Goal: Navigation & Orientation: Find specific page/section

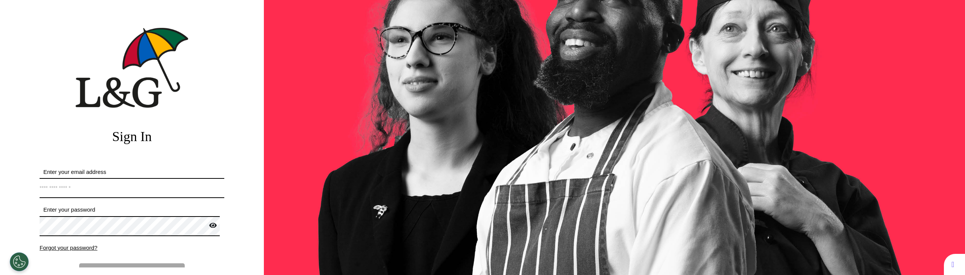
click at [107, 192] on input "Enter your email address" at bounding box center [132, 188] width 185 height 20
type input "**********"
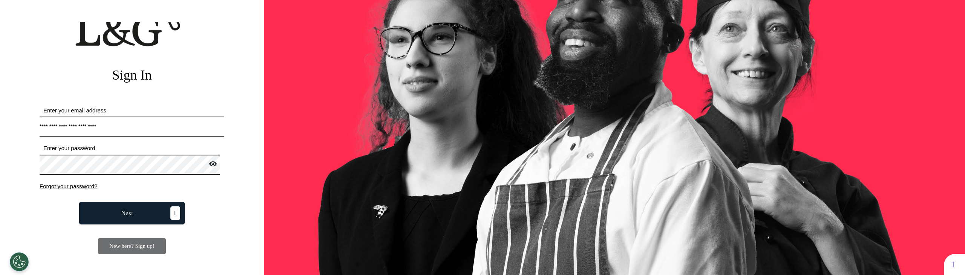
scroll to position [89, 0]
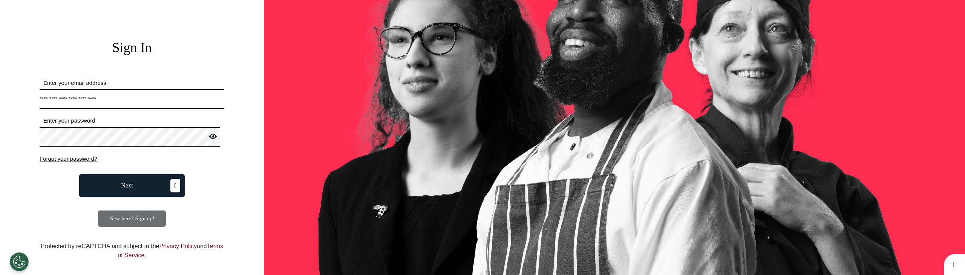
click at [142, 184] on button "Next" at bounding box center [132, 185] width 106 height 23
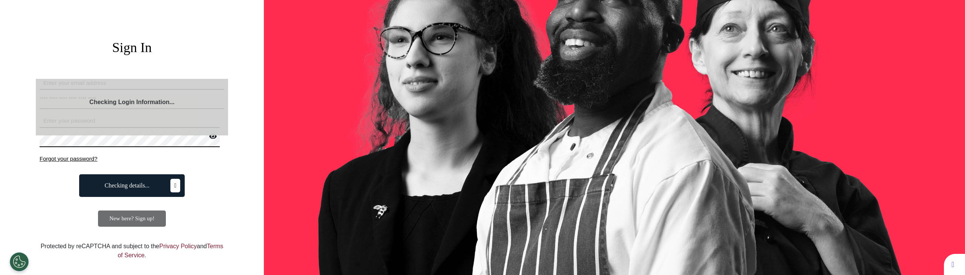
select select "**"
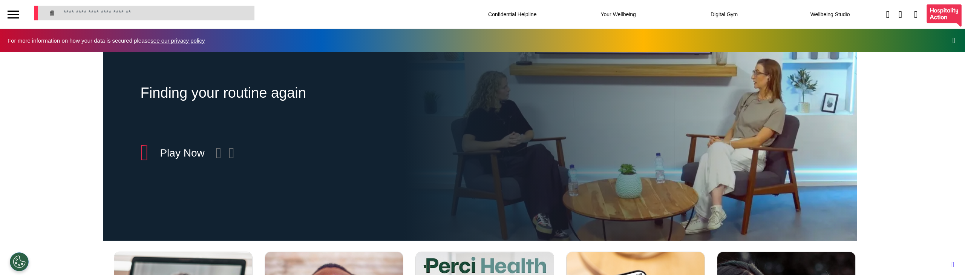
scroll to position [0, 377]
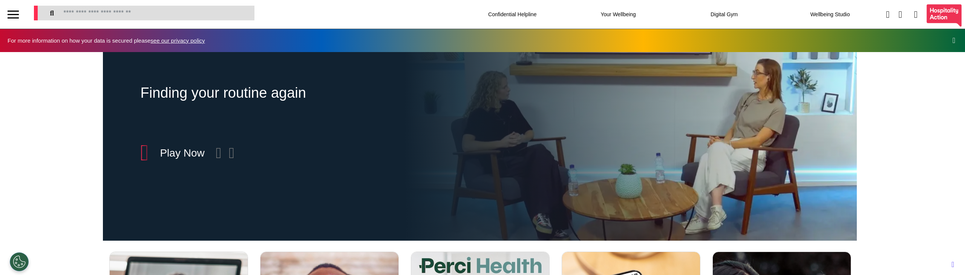
click at [13, 12] on div at bounding box center [13, 14] width 11 height 12
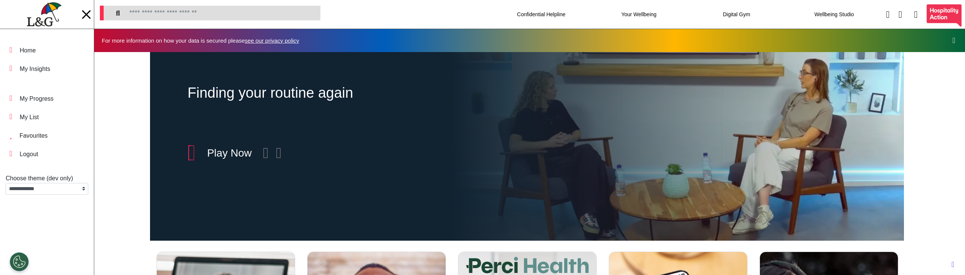
click at [86, 14] on div at bounding box center [86, 14] width 9 height 9
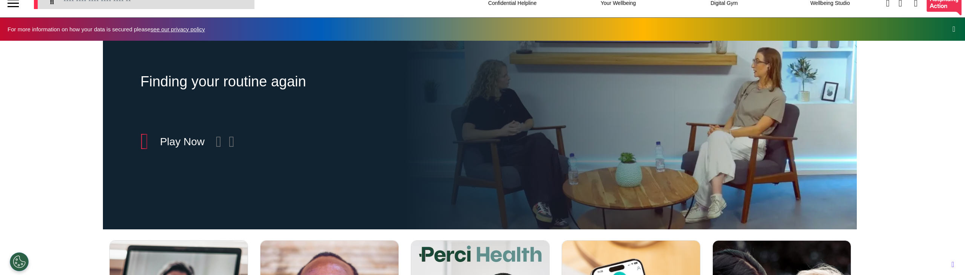
scroll to position [0, 0]
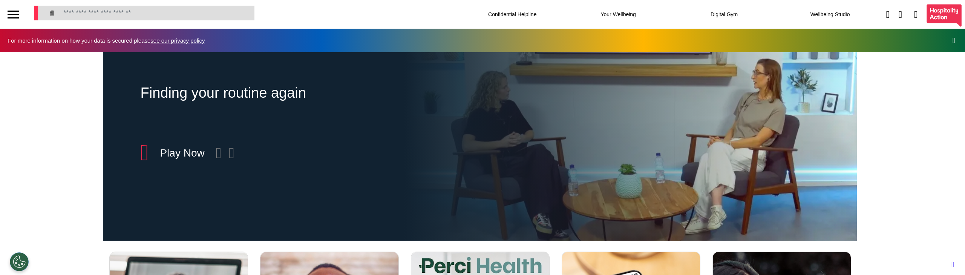
click at [46, 118] on div "Finding your routine again Included in Wellbeing + Play Now" at bounding box center [479, 146] width 959 height 188
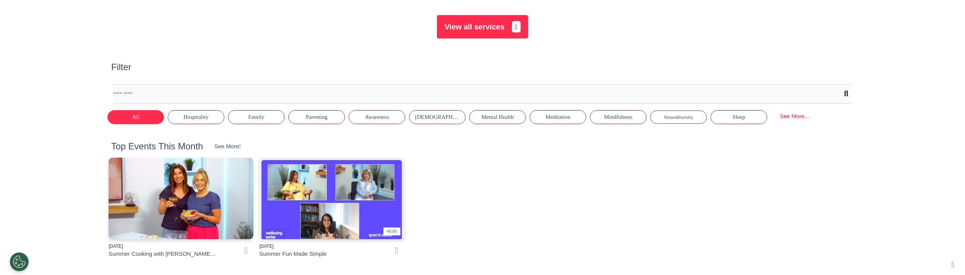
scroll to position [376, 0]
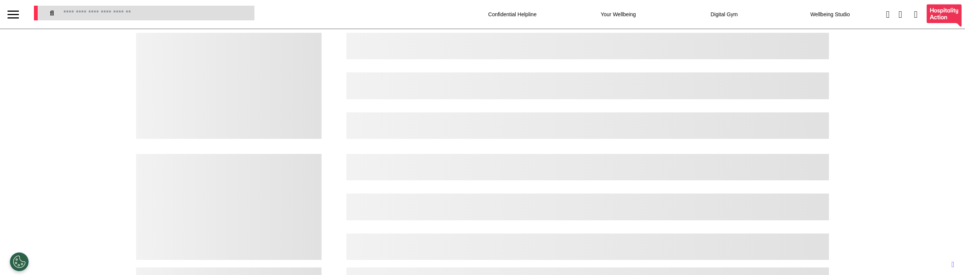
select select "**"
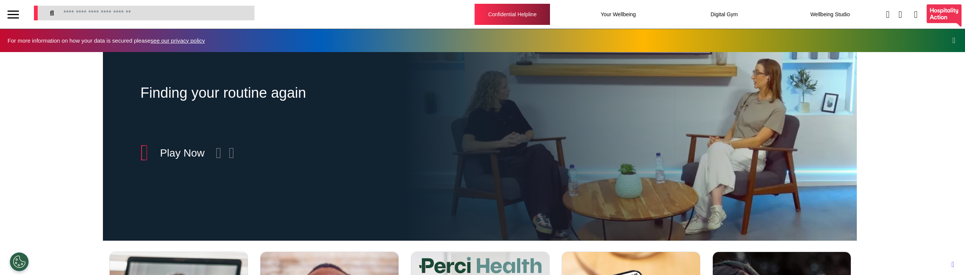
click at [494, 13] on div "Confidential Helpline" at bounding box center [511, 14] width 75 height 21
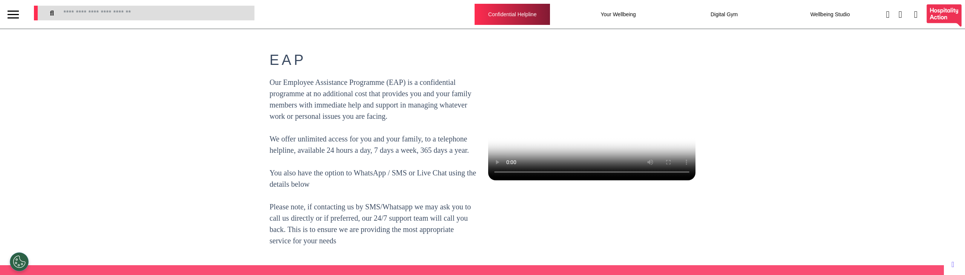
click at [525, 11] on div "Confidential Helpline" at bounding box center [511, 14] width 75 height 21
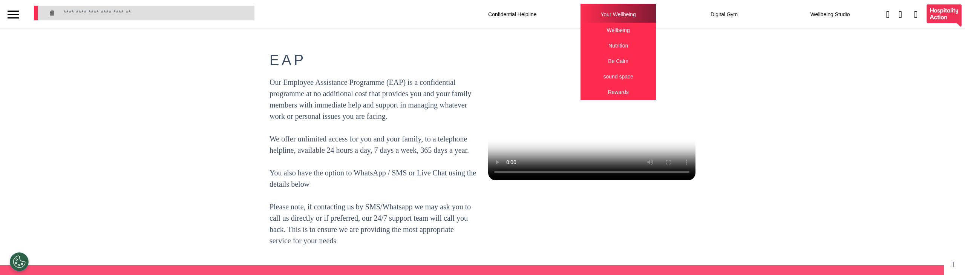
click at [621, 4] on div "Your Wellbeing Wellbeing Nutrition Be Calm sound space Rewards" at bounding box center [617, 14] width 75 height 21
click at [595, 43] on div "Nutrition" at bounding box center [617, 45] width 75 height 15
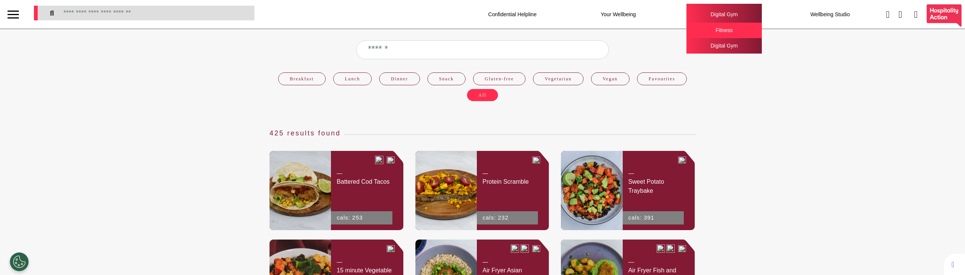
click at [690, 38] on div "Digital Gym" at bounding box center [723, 45] width 75 height 15
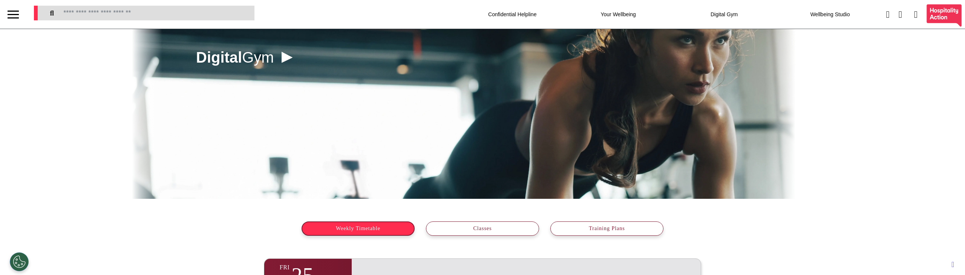
click at [20, 10] on div at bounding box center [13, 14] width 26 height 29
click at [16, 11] on div at bounding box center [13, 11] width 11 height 1
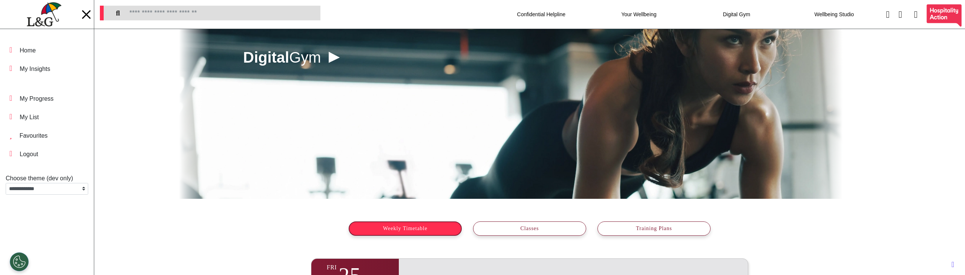
click at [86, 17] on div at bounding box center [86, 14] width 11 height 12
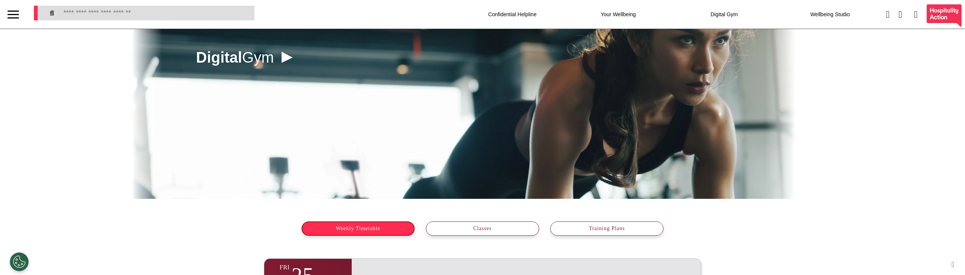
click at [9, 19] on div at bounding box center [13, 14] width 11 height 12
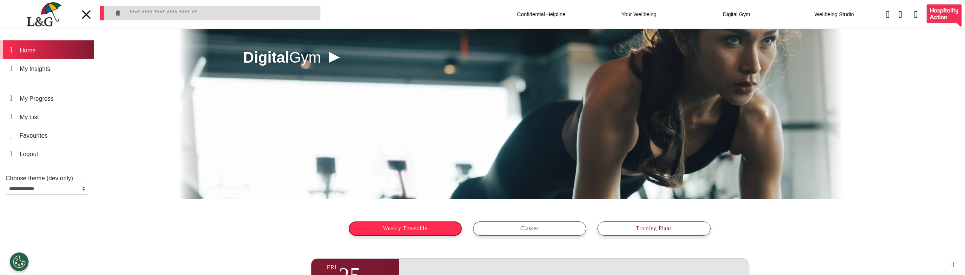
click at [53, 54] on div "Home" at bounding box center [47, 49] width 94 height 18
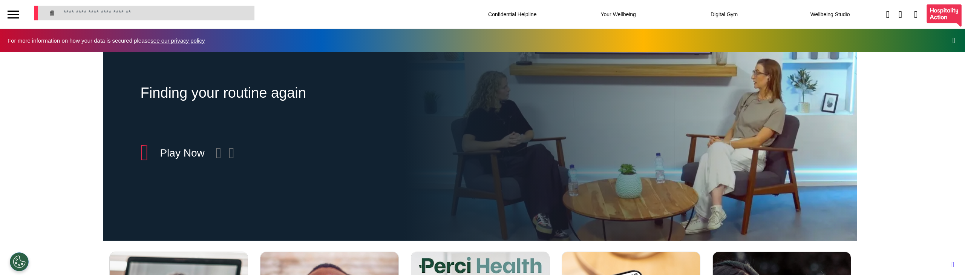
click at [15, 12] on div at bounding box center [13, 14] width 11 height 12
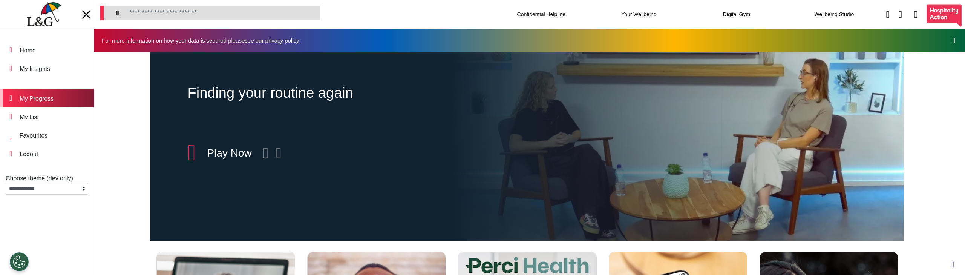
click at [50, 95] on div "My Progress" at bounding box center [37, 98] width 34 height 9
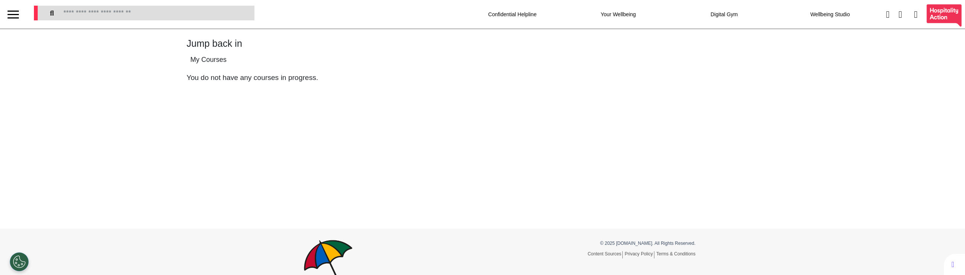
click at [13, 12] on div at bounding box center [13, 14] width 11 height 12
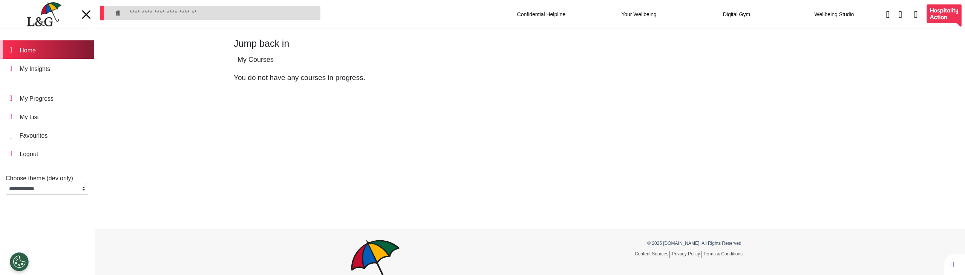
click at [35, 54] on div "Home" at bounding box center [28, 50] width 16 height 9
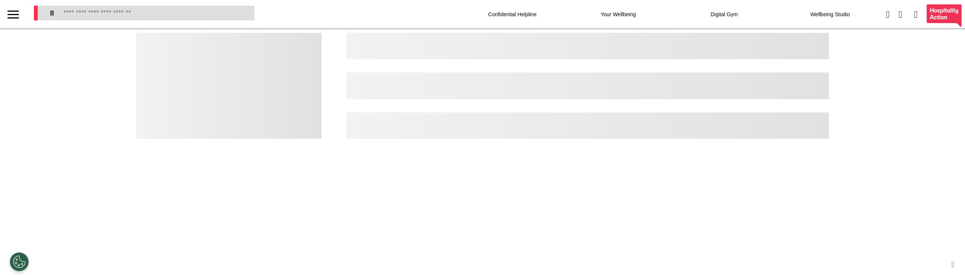
click at [11, 17] on div at bounding box center [13, 17] width 11 height 1
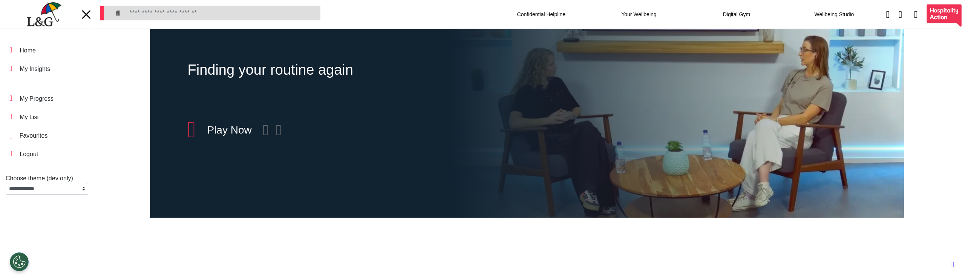
scroll to position [0, 377]
click at [84, 17] on div at bounding box center [86, 14] width 11 height 12
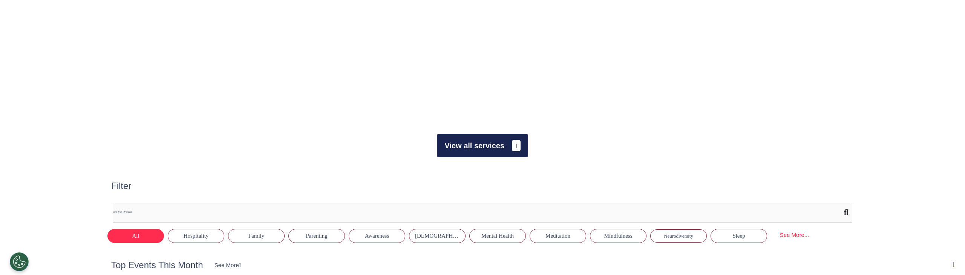
scroll to position [338, 0]
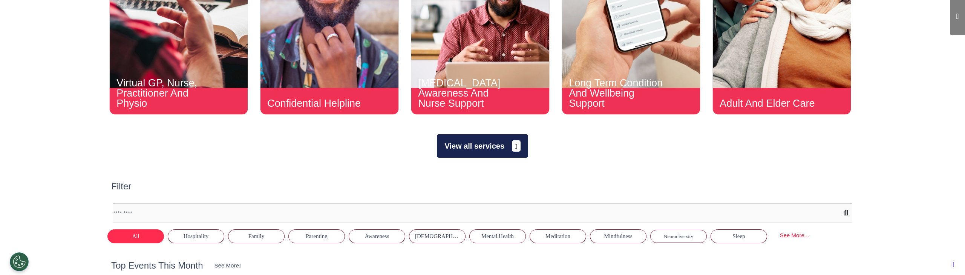
click at [478, 148] on button "View all services" at bounding box center [482, 145] width 91 height 23
